Goal: Task Accomplishment & Management: Use online tool/utility

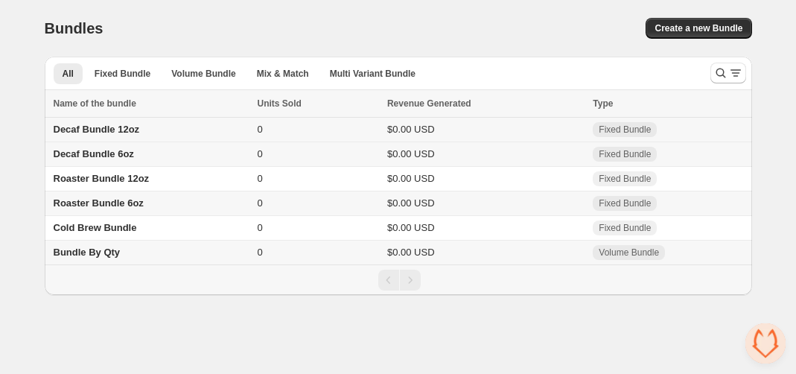
click at [124, 132] on span "Decaf Bundle 12oz" at bounding box center [97, 129] width 86 height 11
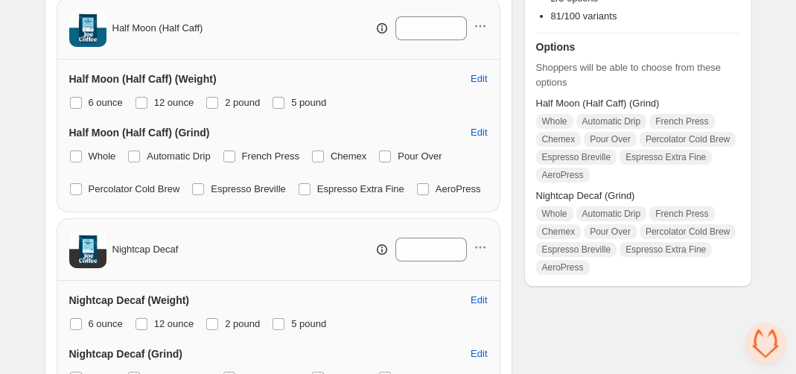
scroll to position [256, 0]
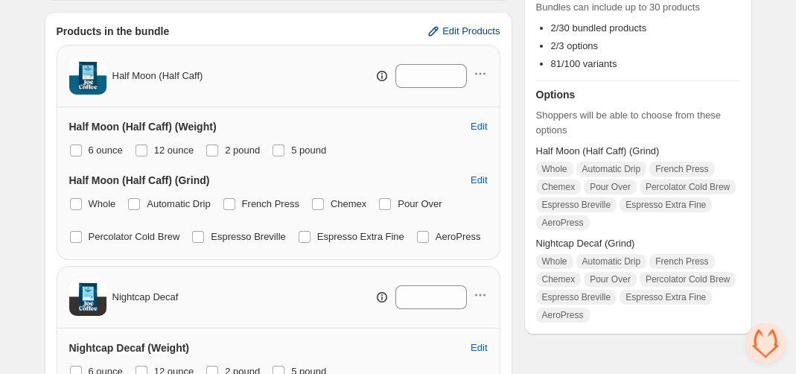
click at [467, 23] on button "Edit Products" at bounding box center [463, 31] width 92 height 24
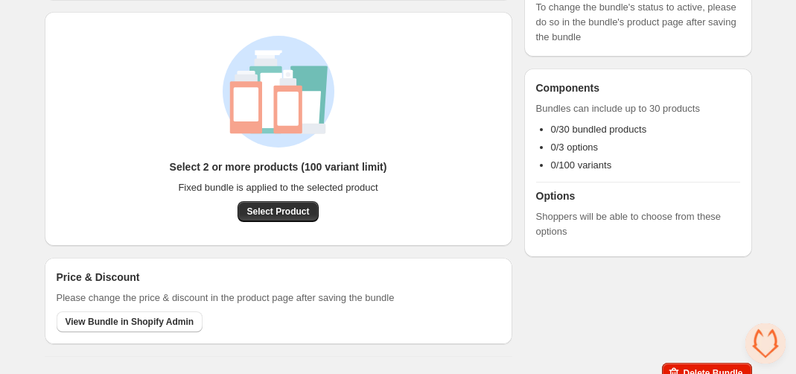
click at [278, 197] on div "Select 2 or more products (100 variant limit) Fixed bundle is applied to the se…" at bounding box center [278, 190] width 217 height 63
click at [276, 203] on button "Select Product" at bounding box center [277, 211] width 80 height 21
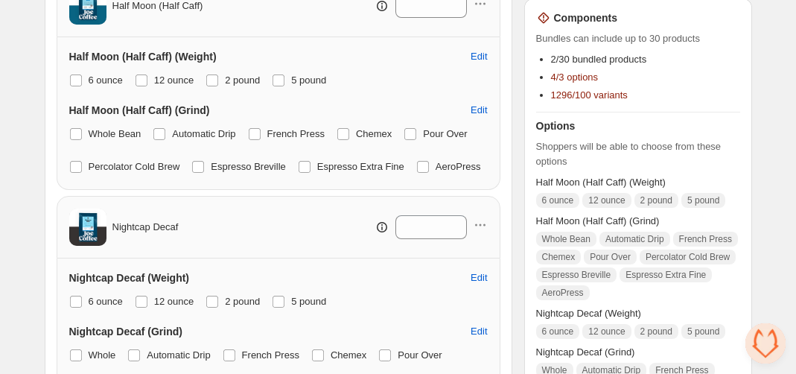
scroll to position [368, 0]
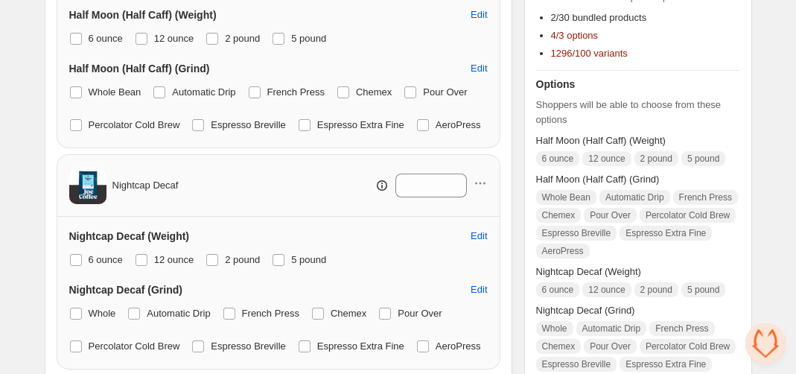
click at [158, 193] on span "Nightcap Decaf" at bounding box center [145, 185] width 66 height 15
copy div "Nightcap Decaf"
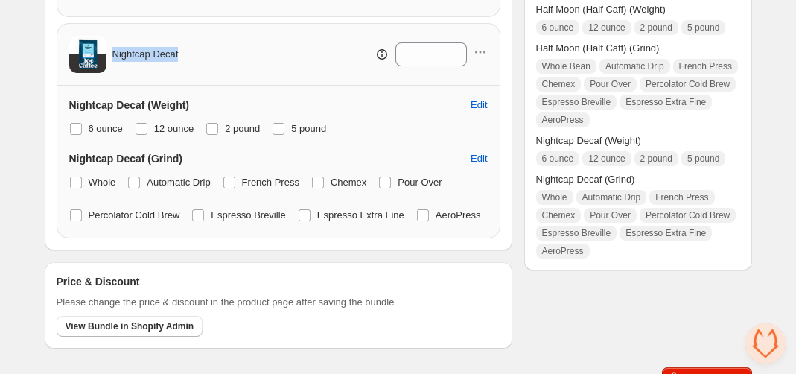
scroll to position [450, 0]
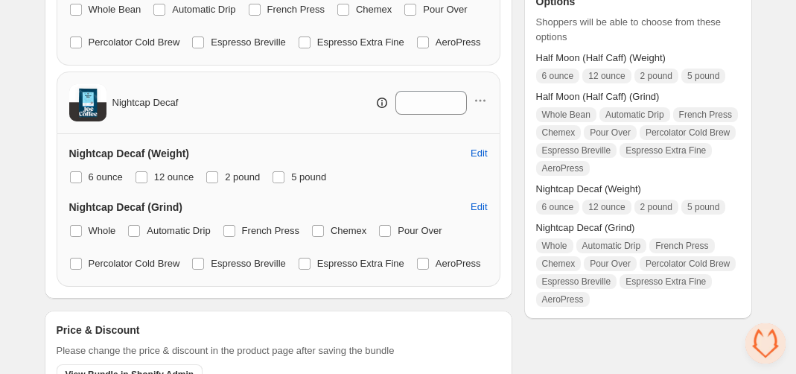
click at [478, 119] on div "Nightcap Decaf *" at bounding box center [278, 102] width 418 height 37
click at [478, 108] on icon "button" at bounding box center [480, 100] width 15 height 15
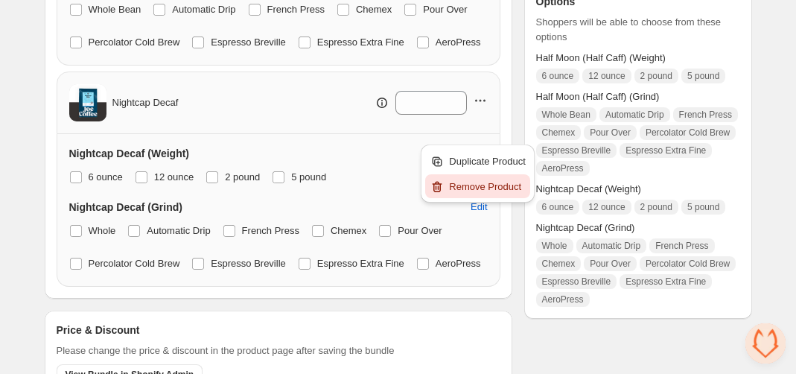
click at [473, 188] on span "Remove Product" at bounding box center [487, 186] width 77 height 15
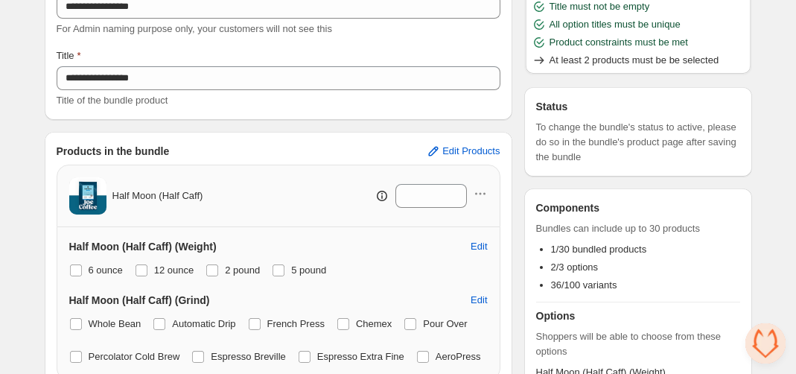
scroll to position [127, 0]
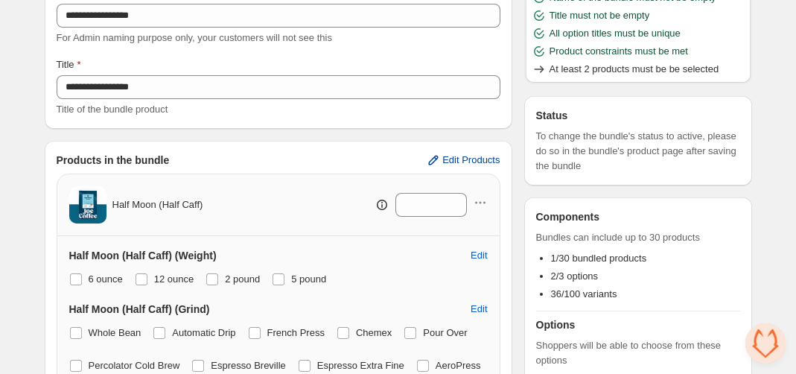
click at [442, 156] on span "Edit Products" at bounding box center [470, 160] width 57 height 12
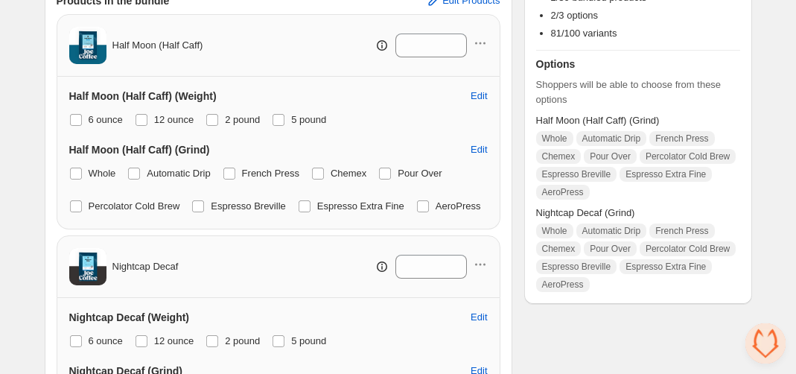
scroll to position [268, 0]
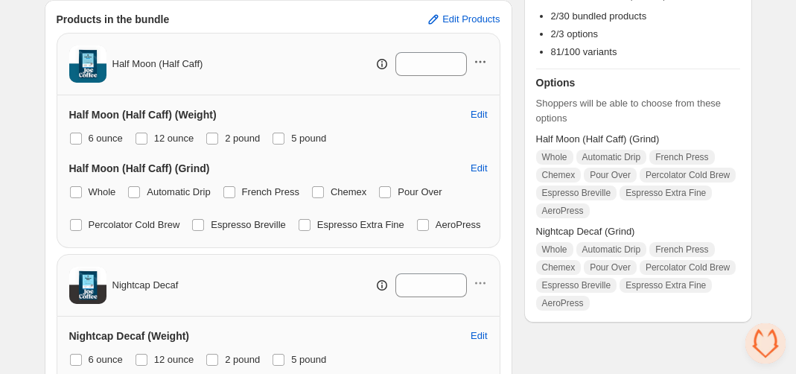
click at [482, 63] on icon "button" at bounding box center [480, 61] width 15 height 15
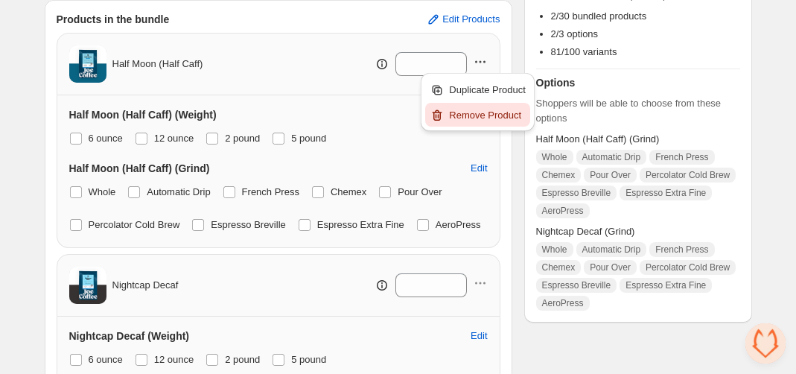
click at [472, 113] on span "Remove Product" at bounding box center [487, 115] width 77 height 15
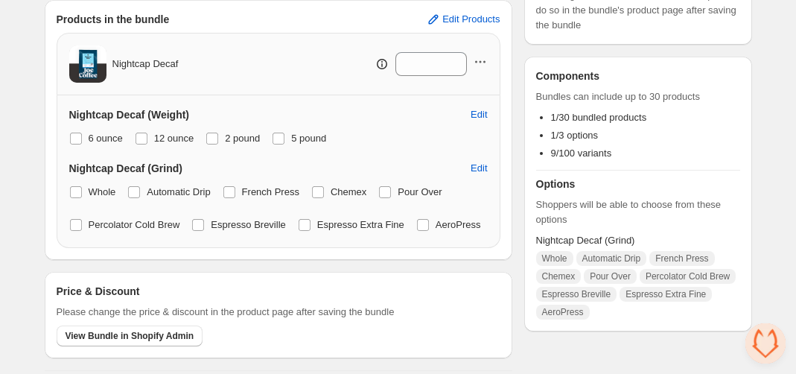
click at [484, 57] on icon "button" at bounding box center [480, 61] width 15 height 15
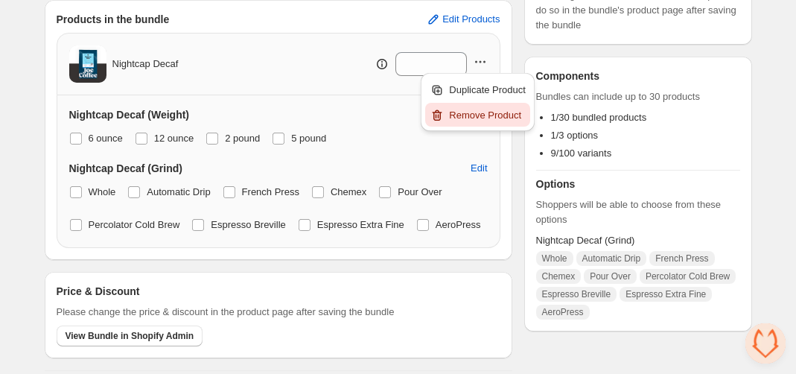
click at [484, 112] on span "Remove Product" at bounding box center [487, 115] width 77 height 15
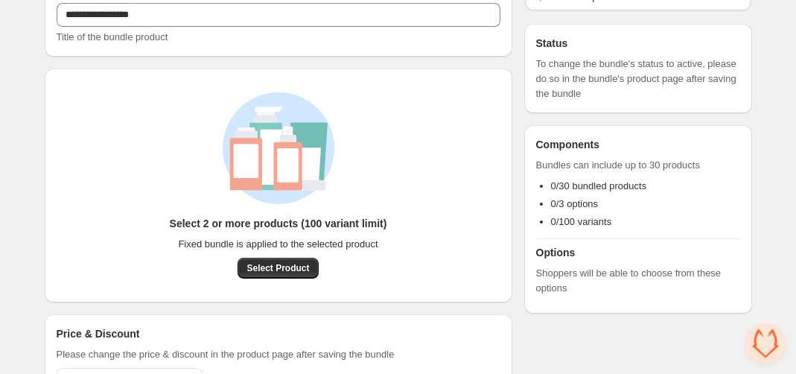
scroll to position [272, 0]
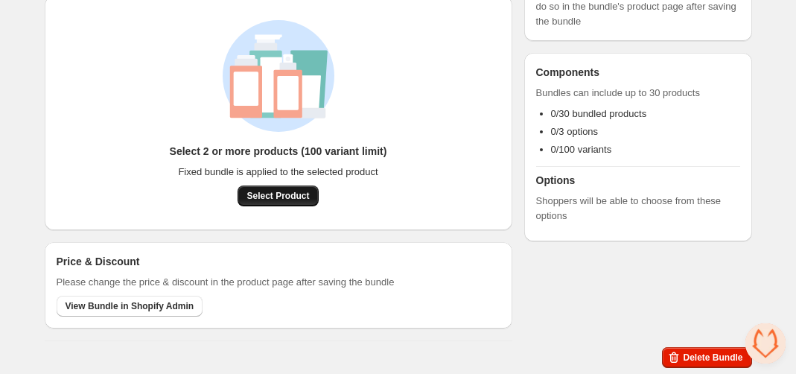
click at [307, 199] on span "Select Product" at bounding box center [277, 196] width 63 height 12
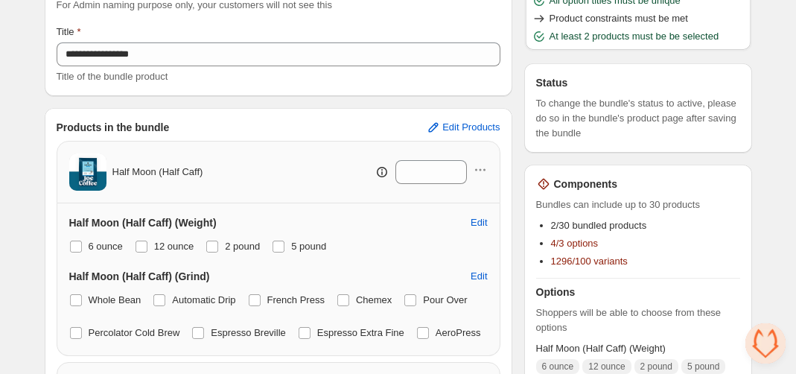
scroll to position [127, 0]
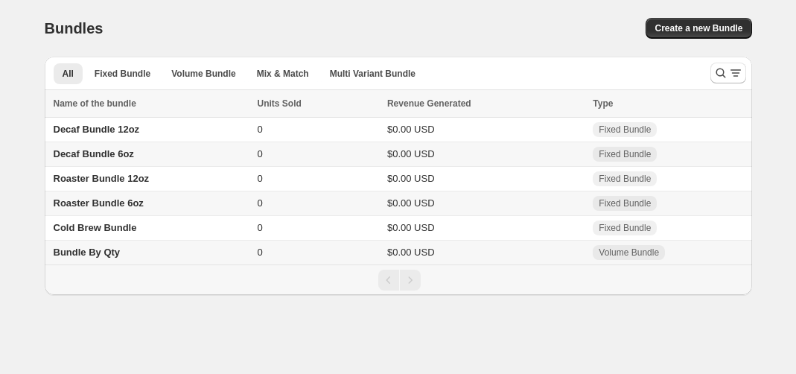
click at [106, 132] on span "Decaf Bundle 12oz" at bounding box center [97, 129] width 86 height 11
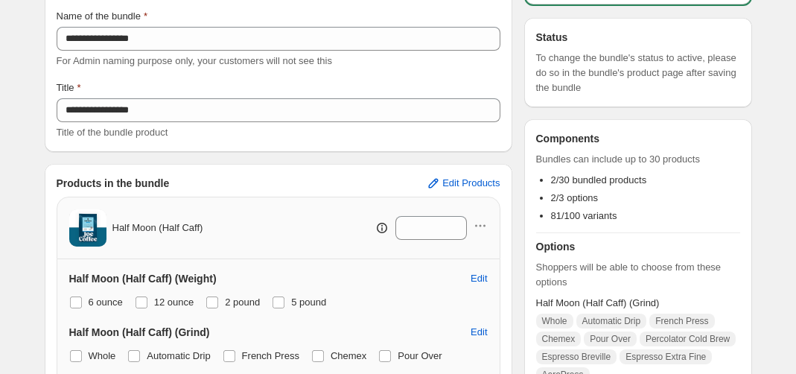
scroll to position [168, 0]
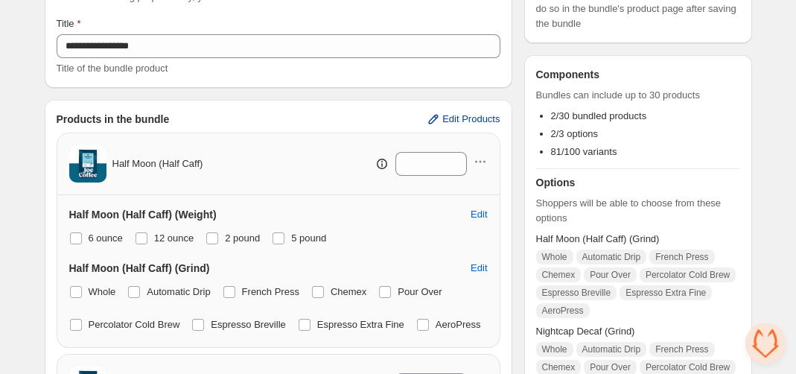
click at [456, 112] on button "Edit Products" at bounding box center [463, 119] width 92 height 24
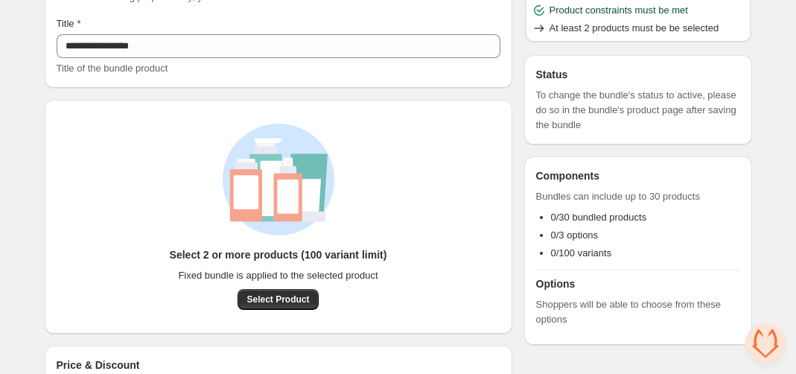
scroll to position [272, 0]
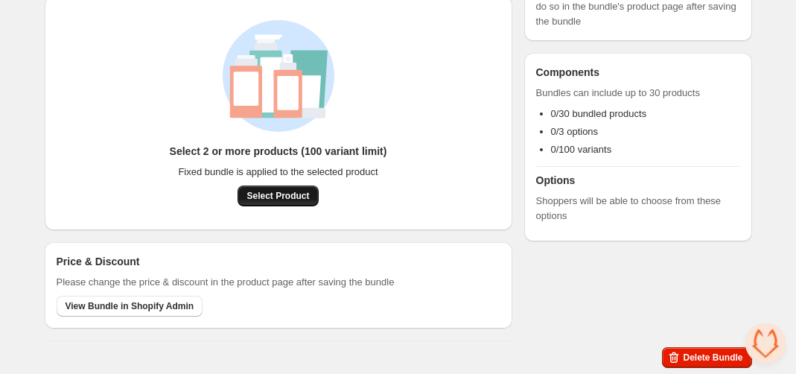
click at [295, 198] on span "Select Product" at bounding box center [277, 196] width 63 height 12
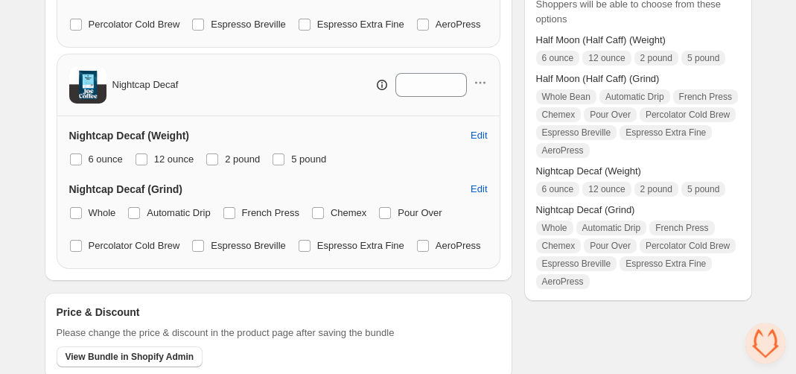
scroll to position [603, 0]
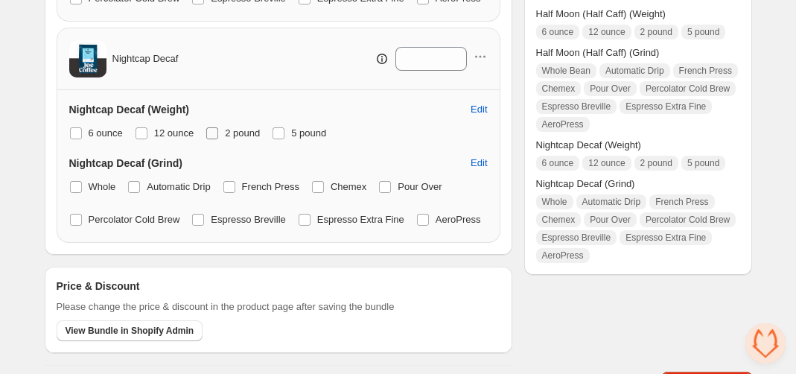
click at [237, 141] on span "2 pound" at bounding box center [242, 133] width 35 height 15
click at [304, 138] on span "5 pound" at bounding box center [308, 132] width 35 height 11
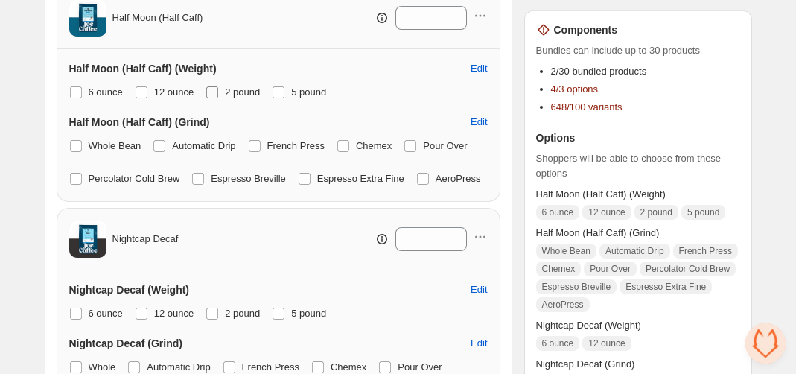
click at [237, 98] on span "2 pound" at bounding box center [242, 92] width 35 height 15
click at [308, 94] on span "5 pound" at bounding box center [308, 91] width 35 height 11
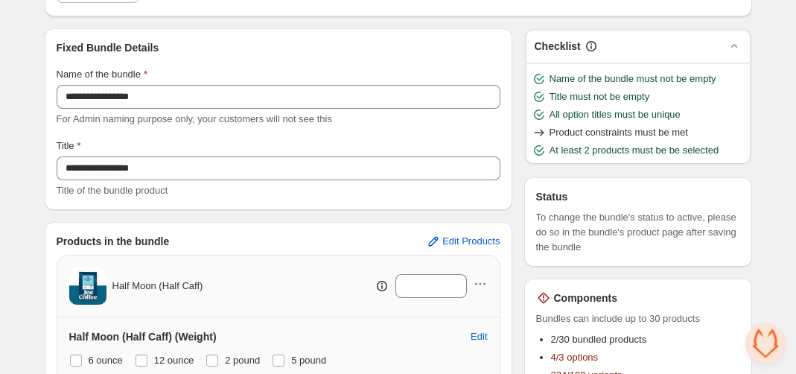
scroll to position [0, 0]
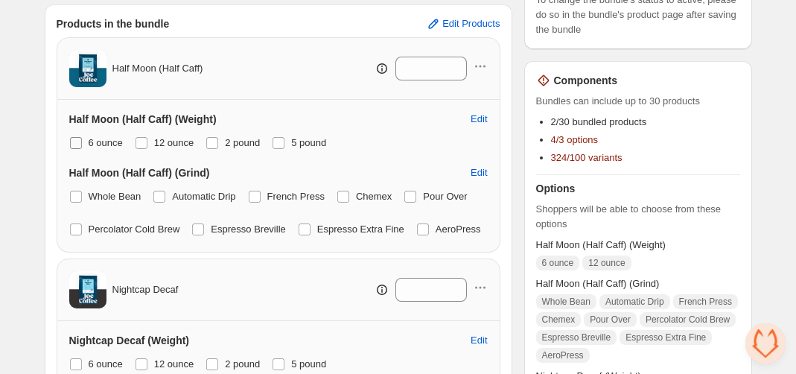
click at [99, 147] on span "6 ounce" at bounding box center [106, 142] width 34 height 11
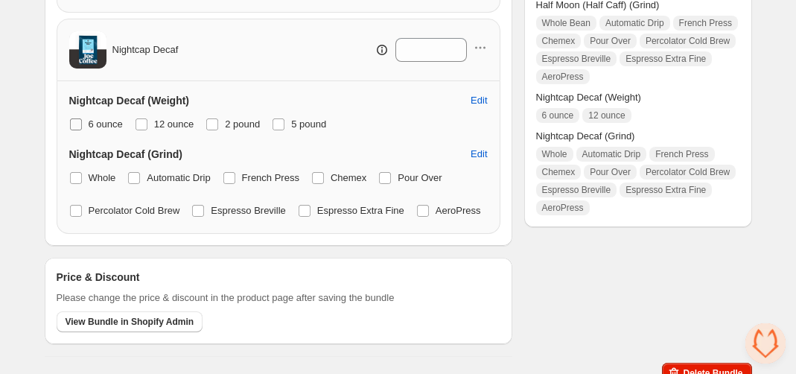
click at [110, 130] on span "6 ounce" at bounding box center [106, 123] width 34 height 11
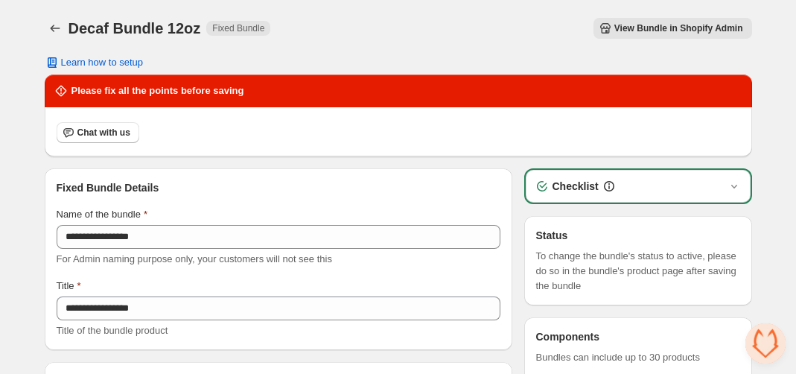
click at [652, 21] on button "View Bundle in Shopify Admin" at bounding box center [672, 28] width 159 height 21
